Goal: Find specific page/section: Find specific page/section

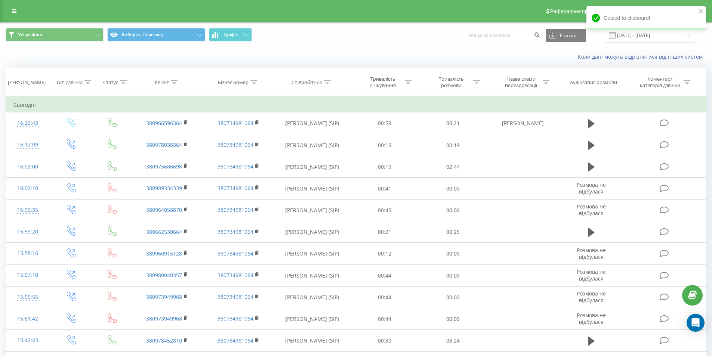
click at [11, 13] on link at bounding box center [13, 11] width 13 height 10
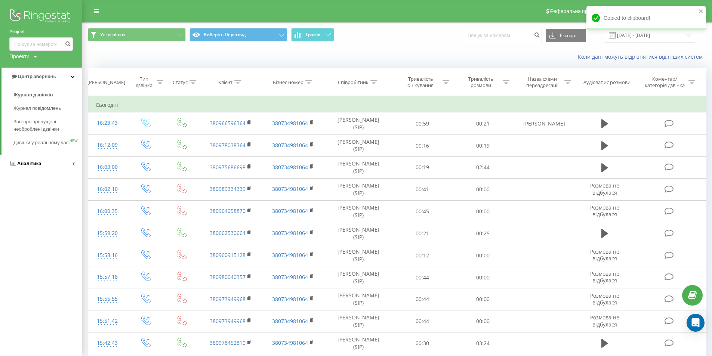
click at [40, 165] on link "Аналітика" at bounding box center [41, 164] width 82 height 18
click at [41, 115] on font "Співробітники у реальному часі" at bounding box center [32, 116] width 38 height 13
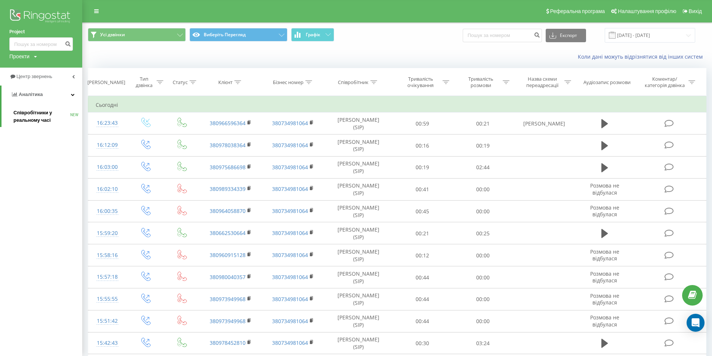
click at [28, 119] on font "Співробітники у реальному часі" at bounding box center [32, 116] width 38 height 13
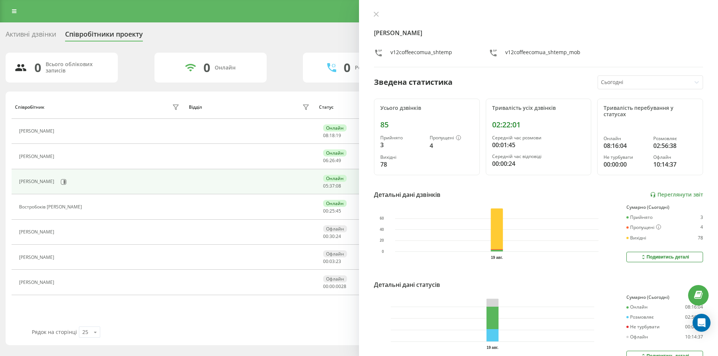
click at [583, 35] on h4 "[PERSON_NAME]" at bounding box center [538, 32] width 329 height 9
click at [376, 13] on icon at bounding box center [375, 14] width 5 height 5
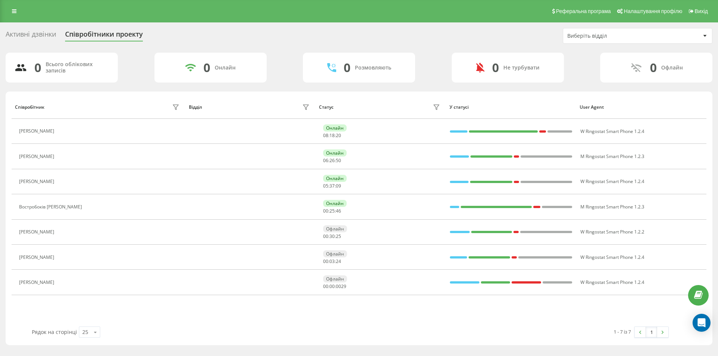
click at [293, 8] on div "Реферальна програма Налаштування профілю Вихід" at bounding box center [359, 11] width 718 height 22
